Goal: Task Accomplishment & Management: Manage account settings

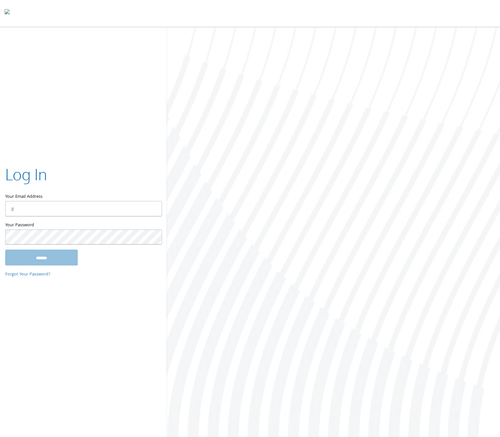
type input "**********"
click at [51, 256] on input "******" at bounding box center [41, 258] width 73 height 16
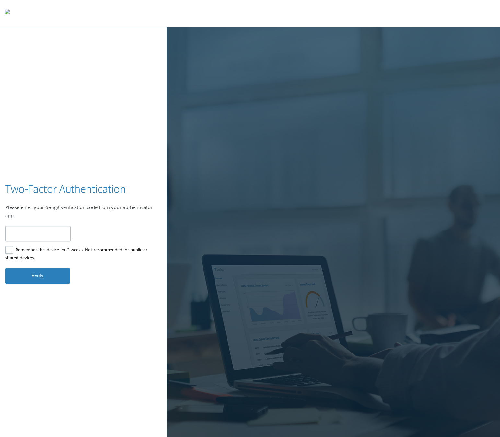
type input "******"
